Goal: Information Seeking & Learning: Understand process/instructions

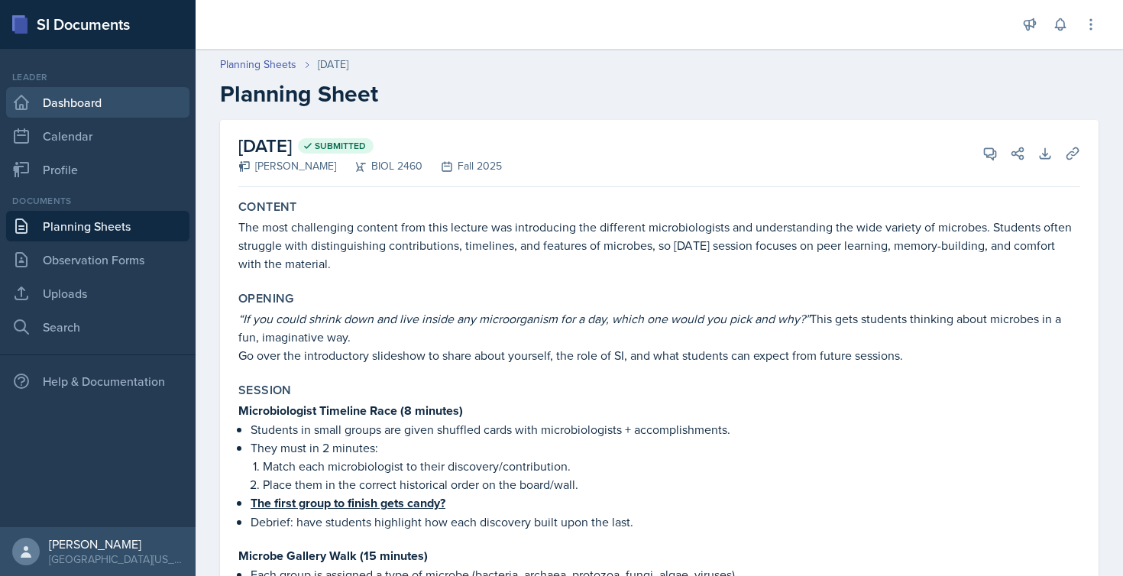
scroll to position [632, 0]
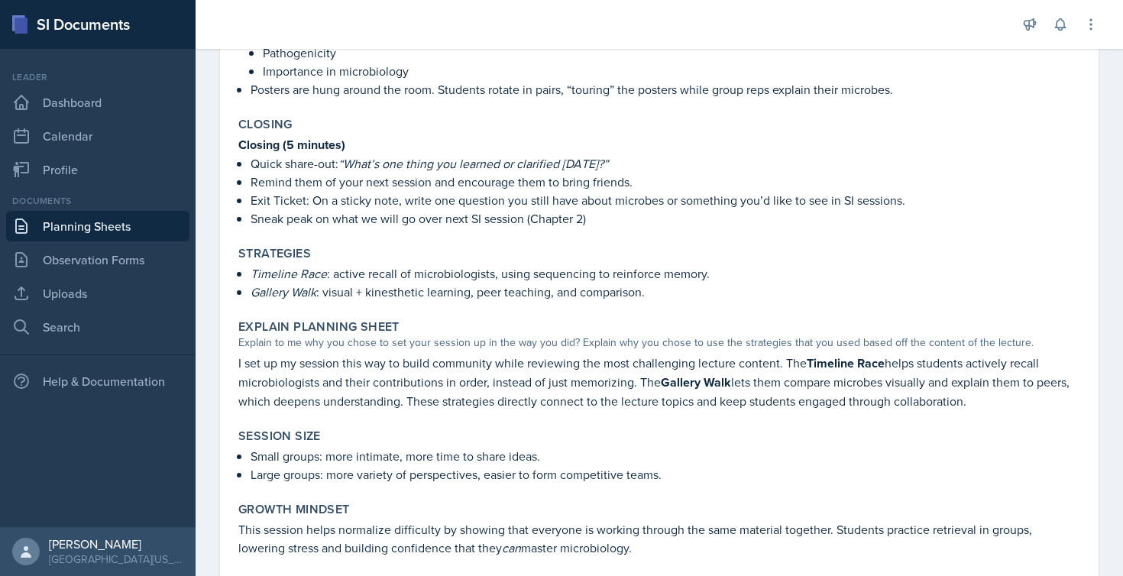
click at [73, 118] on div "Leader Dashboard Calendar Profile" at bounding box center [97, 127] width 183 height 115
click at [59, 103] on link "Dashboard" at bounding box center [97, 102] width 183 height 31
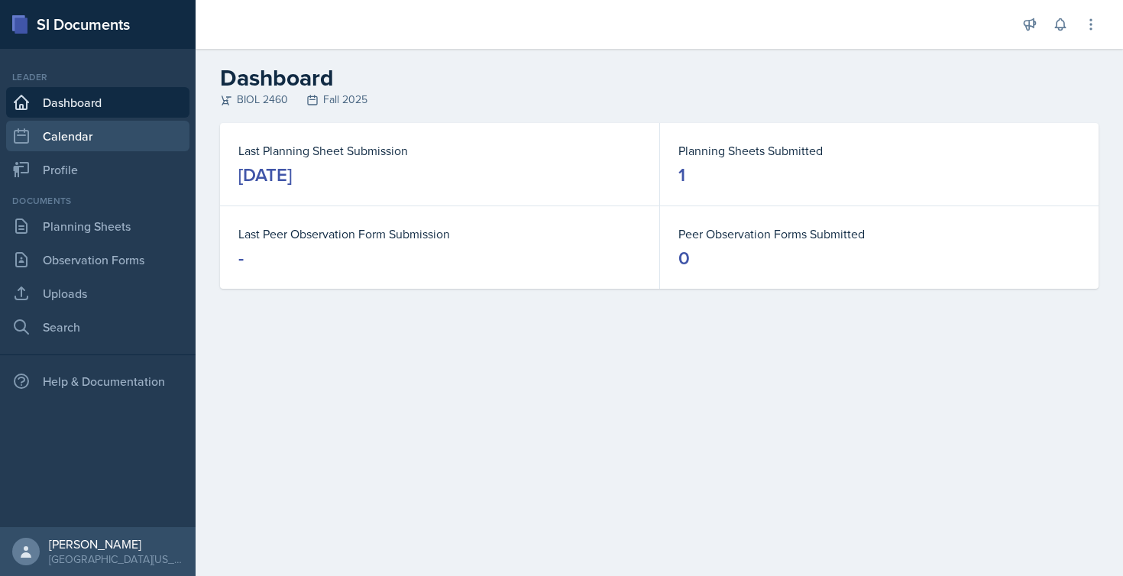
click at [78, 138] on link "Calendar" at bounding box center [97, 136] width 183 height 31
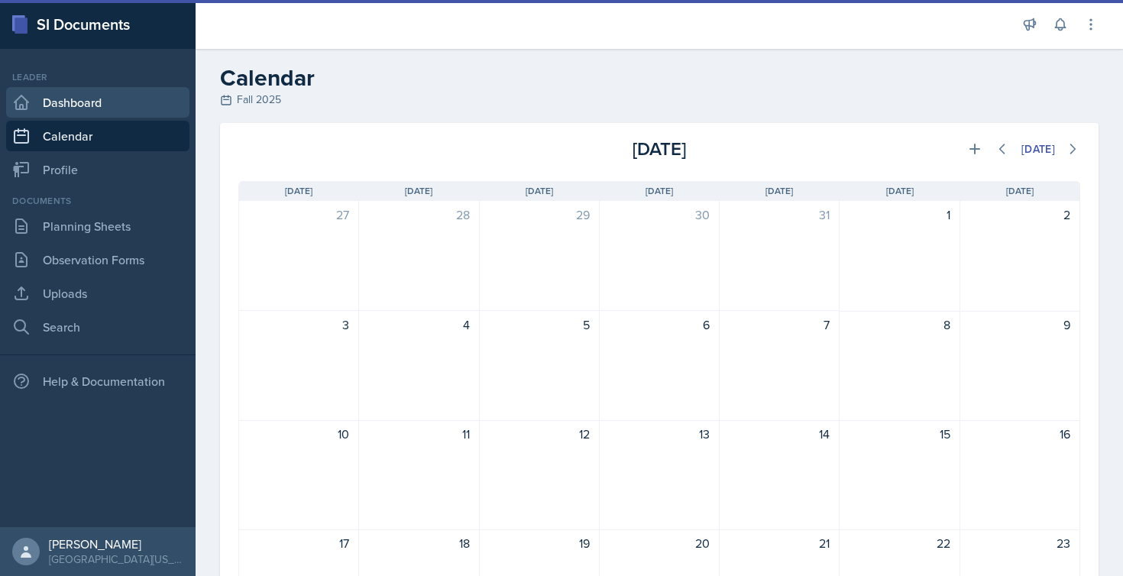
click at [73, 114] on link "Dashboard" at bounding box center [97, 102] width 183 height 31
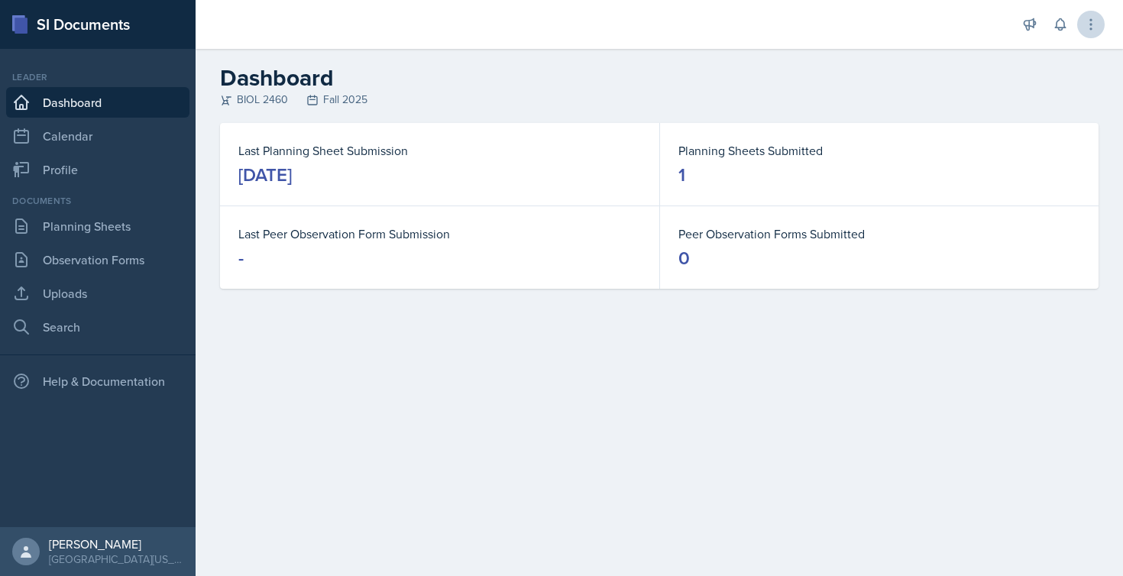
click at [1091, 24] on icon at bounding box center [1091, 24] width 2 height 10
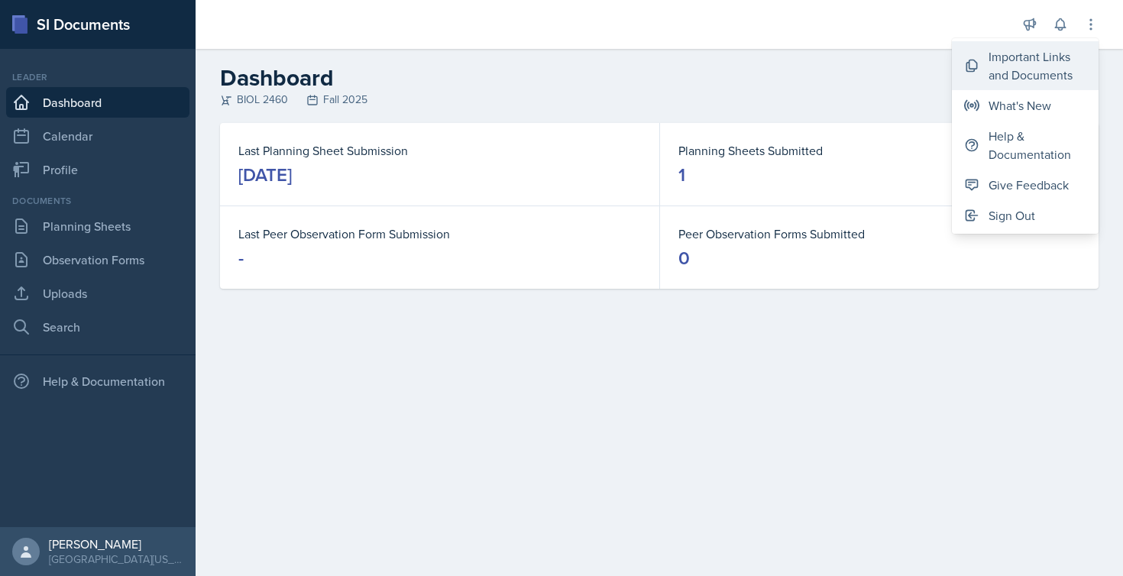
click at [1031, 68] on div "Important Links and Documents" at bounding box center [1037, 65] width 98 height 37
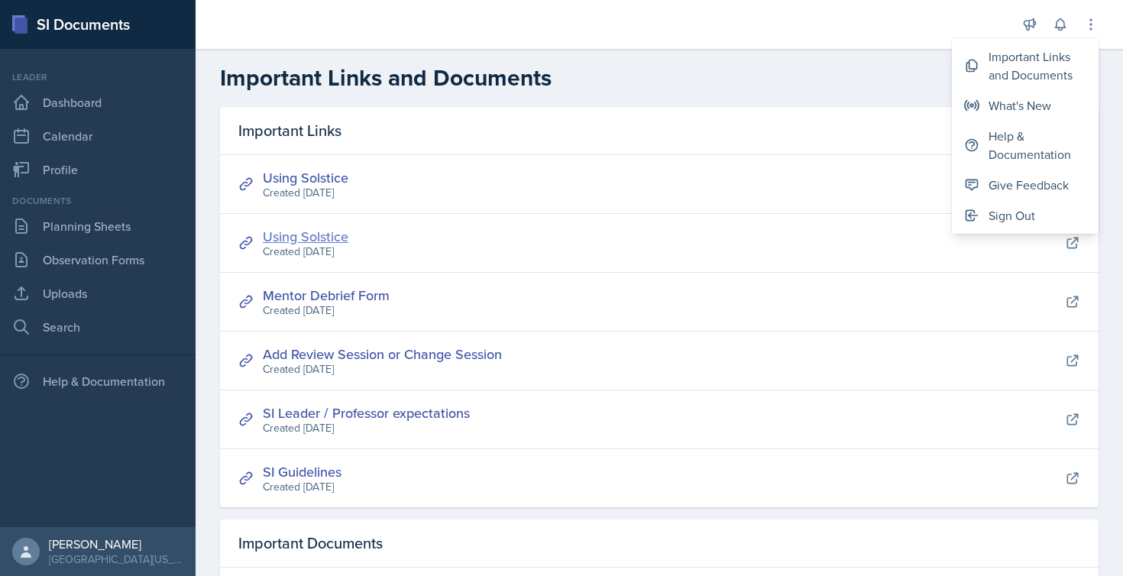
click at [326, 235] on link "Using Solstice" at bounding box center [306, 236] width 86 height 19
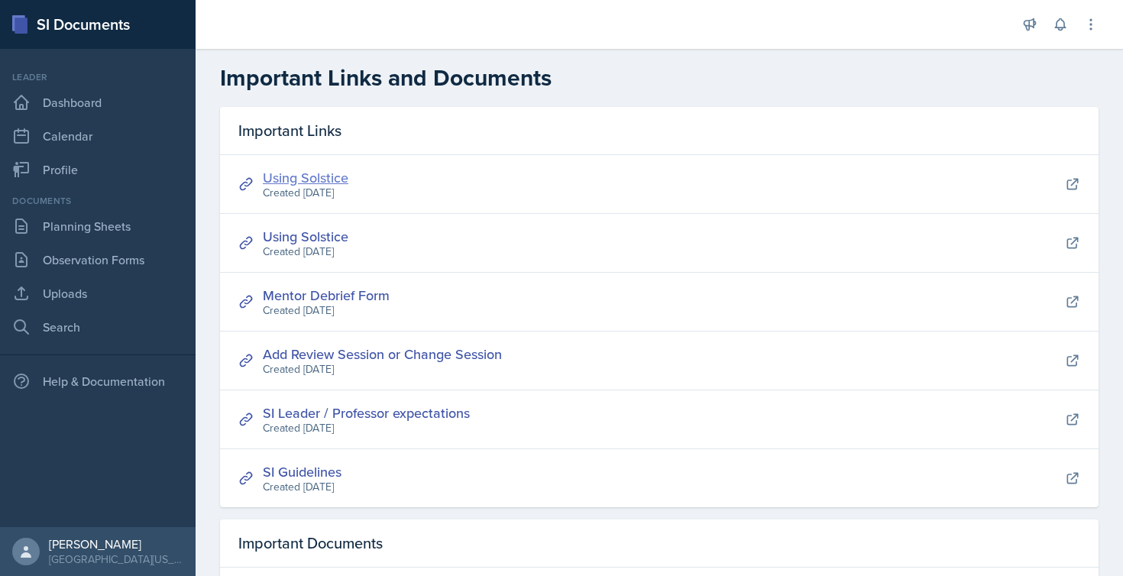
click at [309, 180] on link "Using Solstice" at bounding box center [306, 177] width 86 height 19
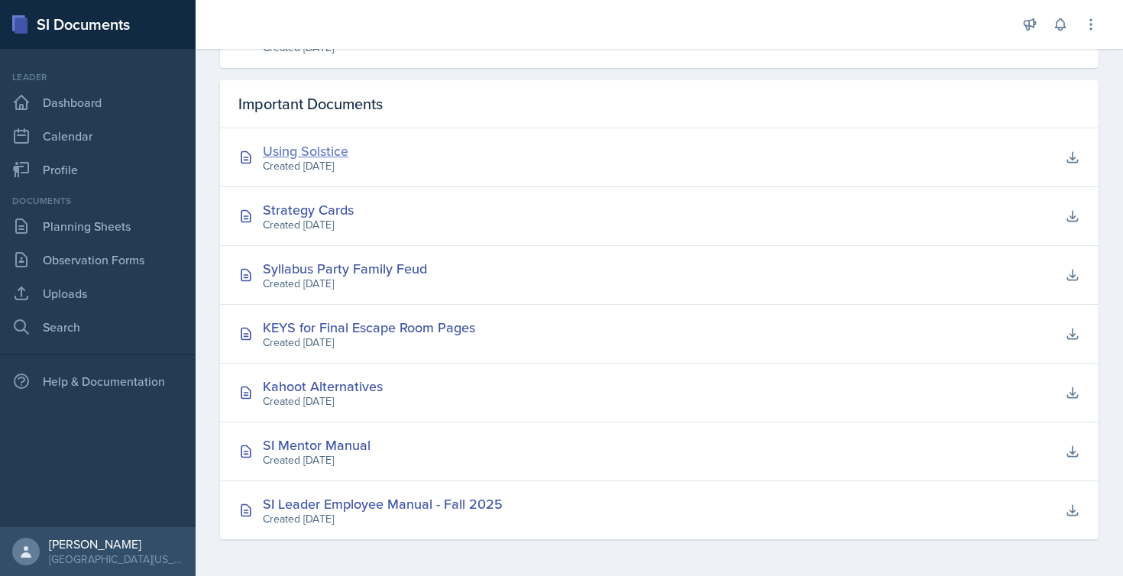
click at [334, 145] on div "Using Solstice" at bounding box center [306, 151] width 86 height 21
